Goal: Find specific page/section: Find specific page/section

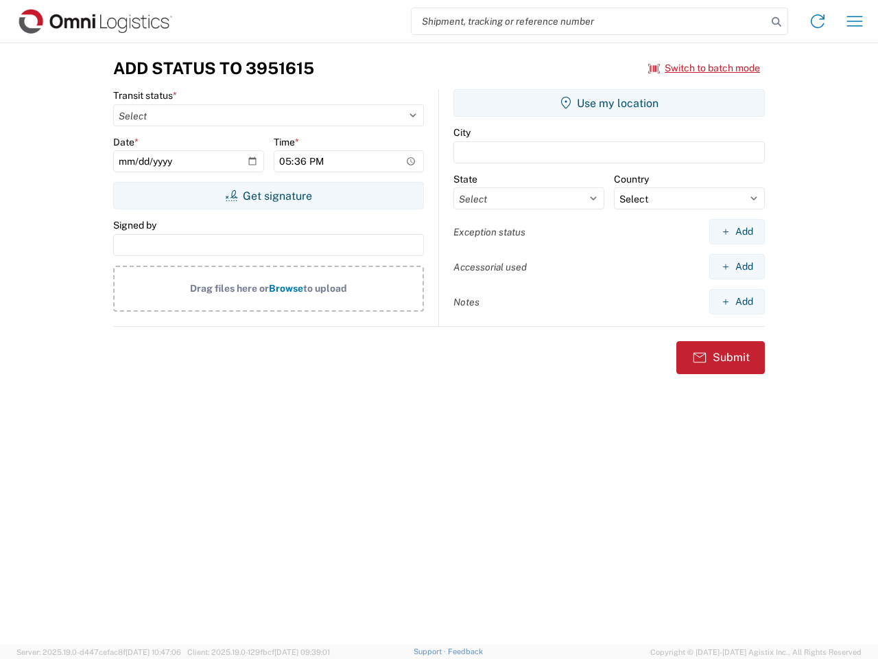
click at [589, 21] on input "search" at bounding box center [589, 21] width 355 height 26
click at [777, 22] on icon at bounding box center [776, 21] width 19 height 19
click at [818, 21] on icon at bounding box center [818, 21] width 22 height 22
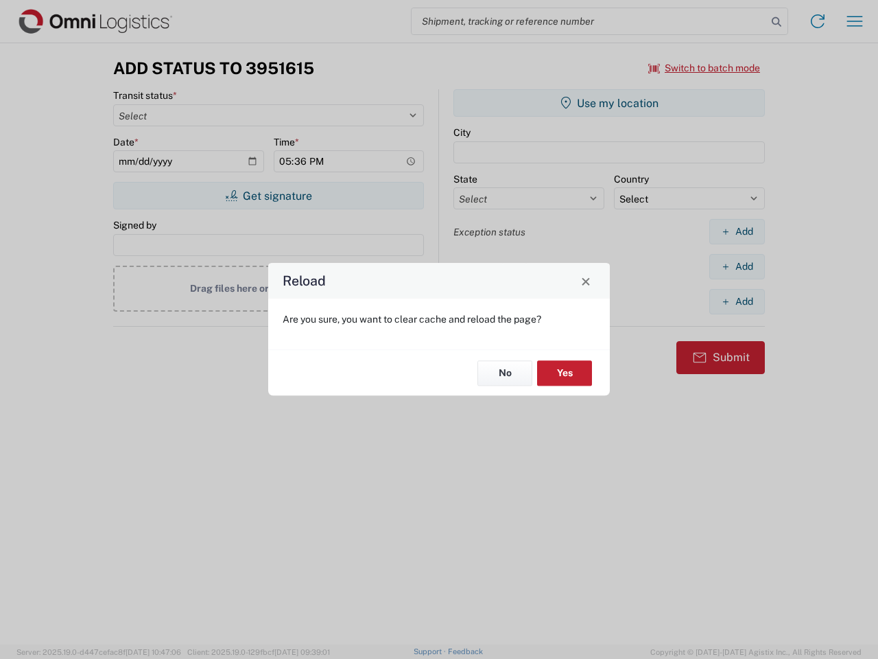
click at [855, 21] on div "Reload Are you sure, you want to clear cache and reload the page? No Yes" at bounding box center [439, 329] width 878 height 659
click at [704, 68] on div "Reload Are you sure, you want to clear cache and reload the page? No Yes" at bounding box center [439, 329] width 878 height 659
click at [268, 195] on div "Reload Are you sure, you want to clear cache and reload the page? No Yes" at bounding box center [439, 329] width 878 height 659
click at [609, 103] on div "Reload Are you sure, you want to clear cache and reload the page? No Yes" at bounding box center [439, 329] width 878 height 659
click at [737, 231] on div "Reload Are you sure, you want to clear cache and reload the page? No Yes" at bounding box center [439, 329] width 878 height 659
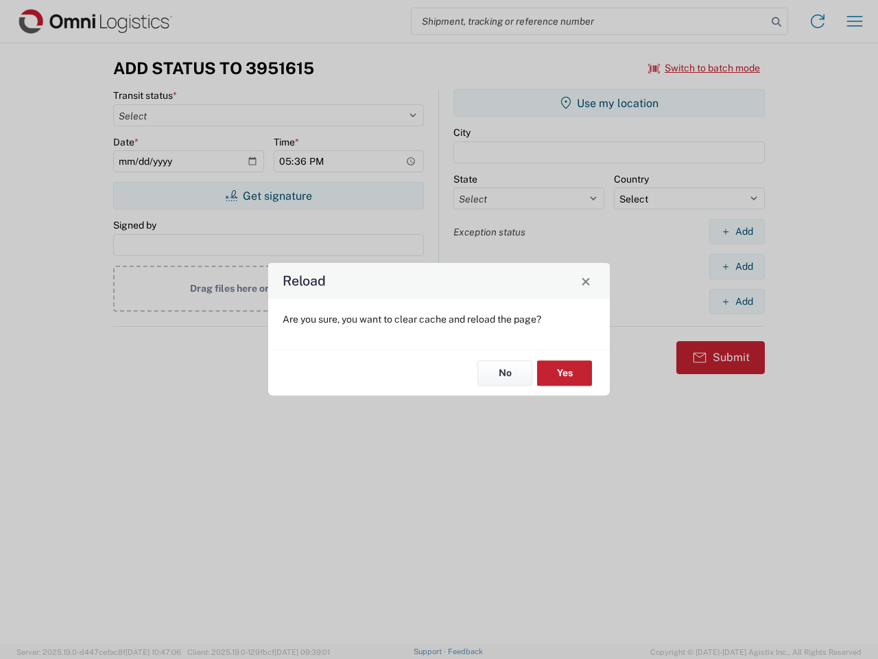
click at [737, 266] on div "Reload Are you sure, you want to clear cache and reload the page? No Yes" at bounding box center [439, 329] width 878 height 659
click at [737, 301] on div "Reload Are you sure, you want to clear cache and reload the page? No Yes" at bounding box center [439, 329] width 878 height 659
